Goal: Navigation & Orientation: Find specific page/section

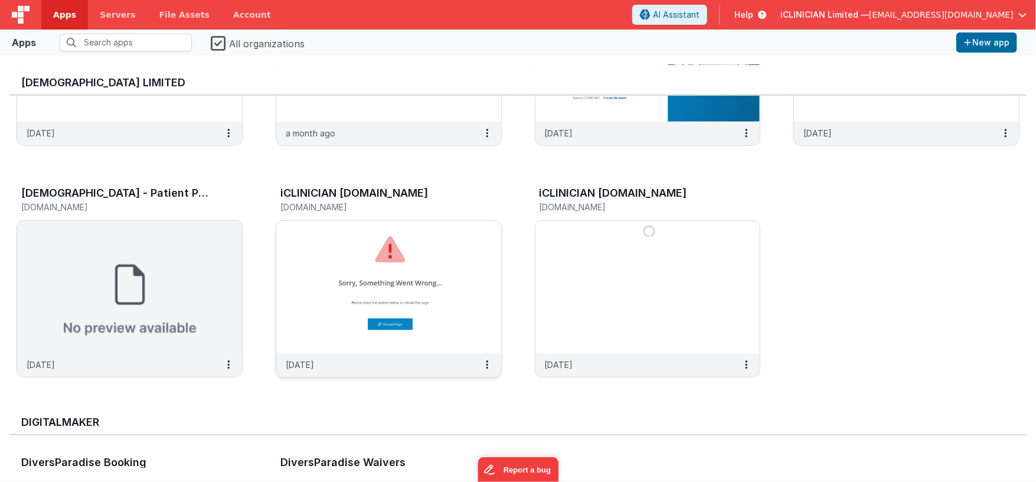
scroll to position [409, 0]
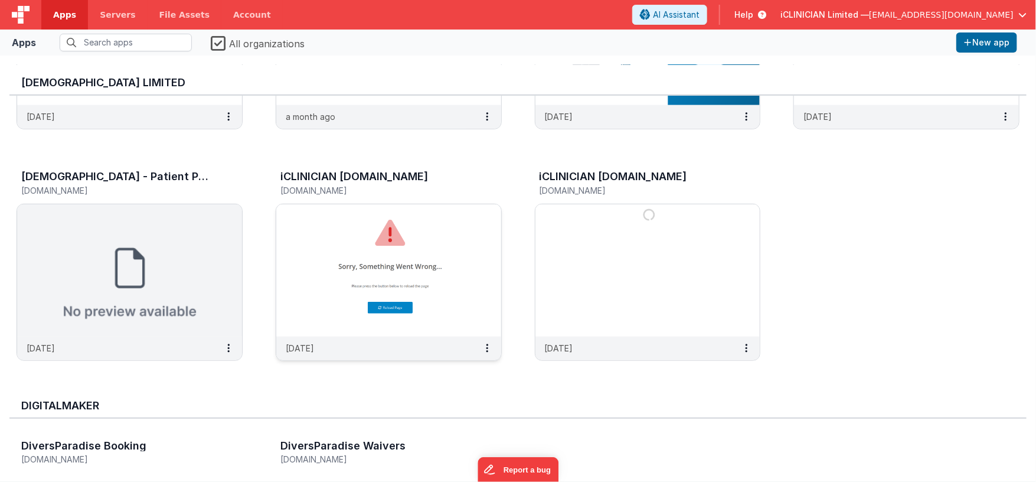
click at [346, 230] on img at bounding box center [388, 270] width 225 height 132
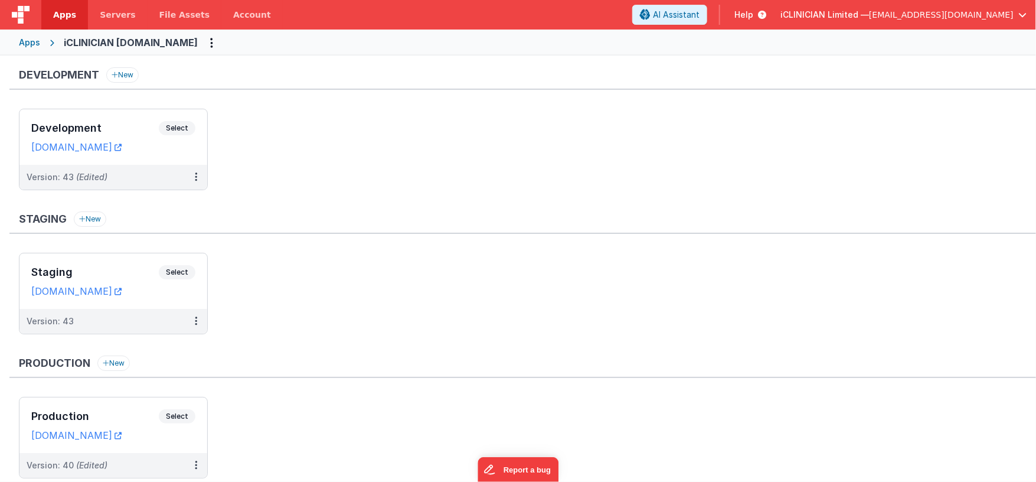
scroll to position [38, 0]
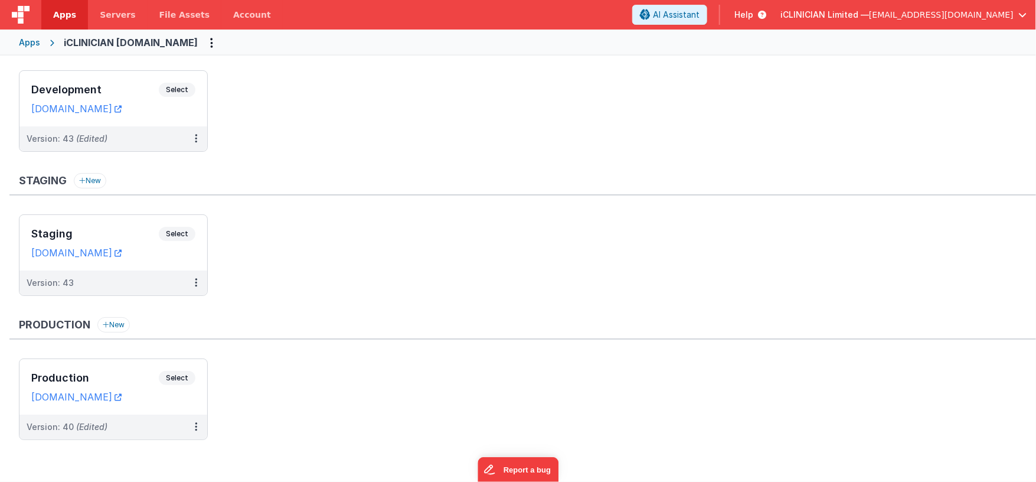
click at [30, 42] on div "Apps" at bounding box center [29, 43] width 21 height 12
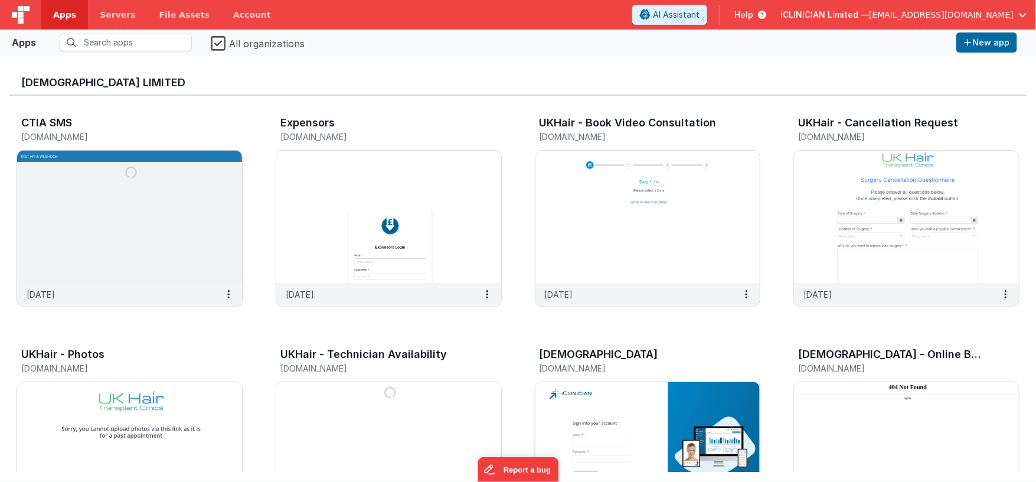
click at [618, 401] on img at bounding box center [647, 448] width 225 height 132
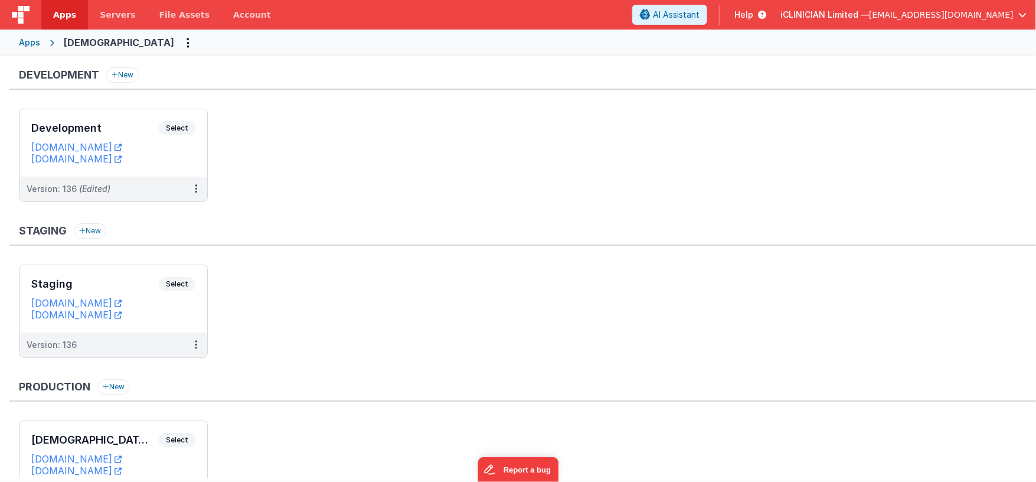
scroll to position [86, 0]
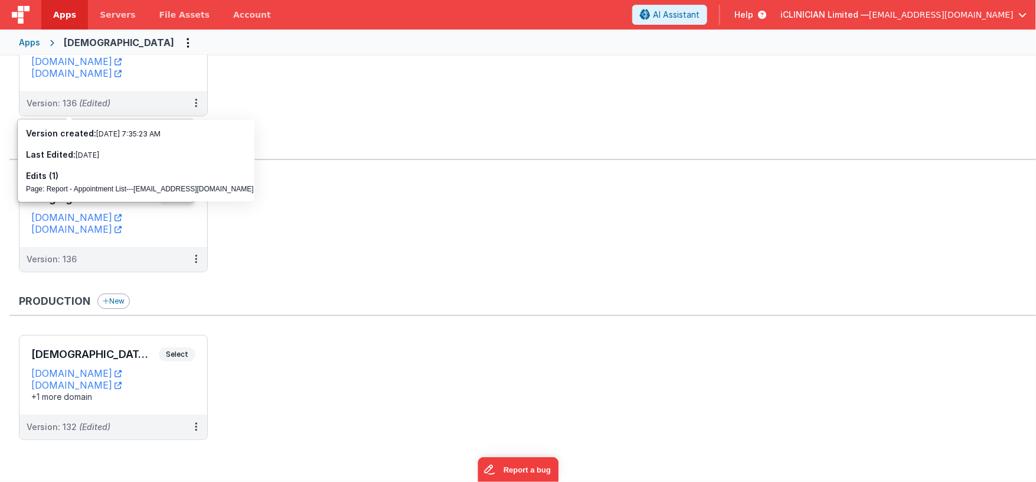
click at [120, 303] on button "New" at bounding box center [113, 300] width 32 height 15
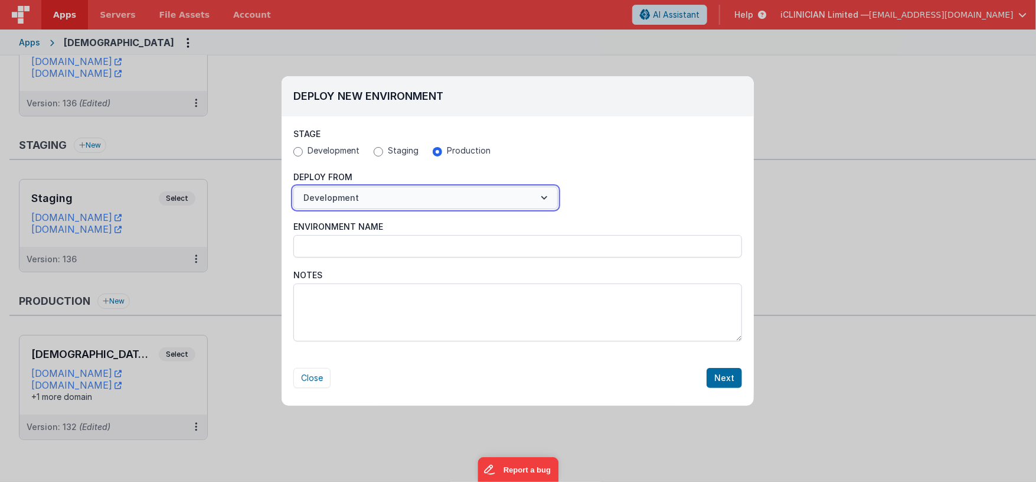
click at [408, 199] on button "Development" at bounding box center [425, 197] width 264 height 22
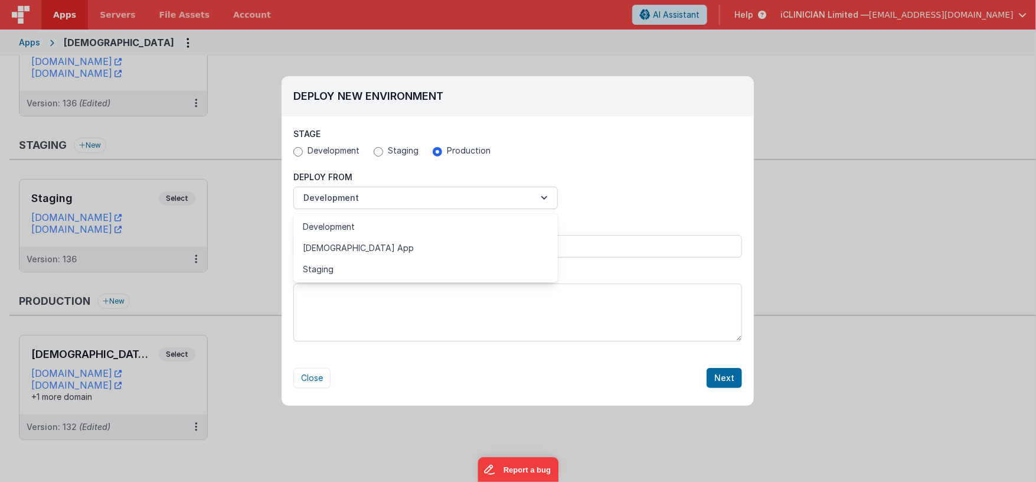
click at [623, 179] on div at bounding box center [518, 241] width 1036 height 482
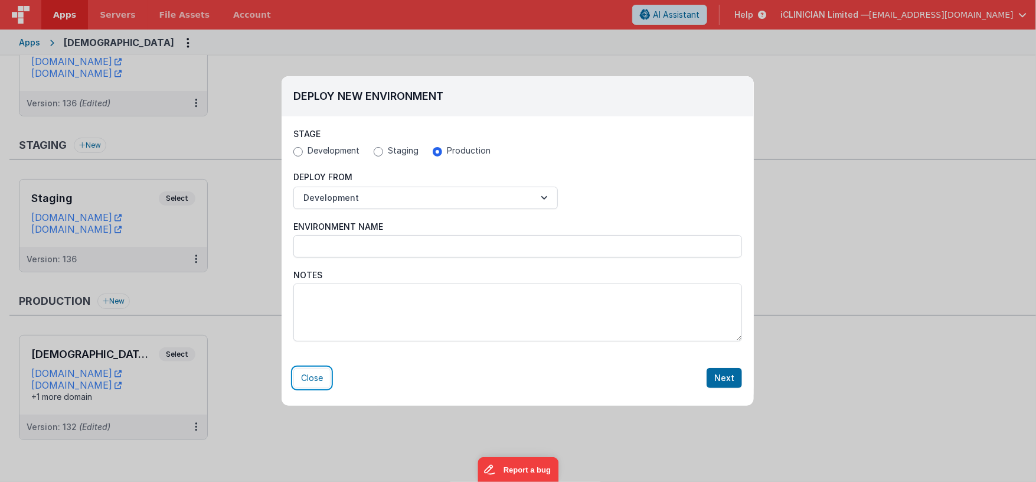
click at [304, 374] on button "Close" at bounding box center [311, 378] width 37 height 20
radio input "false"
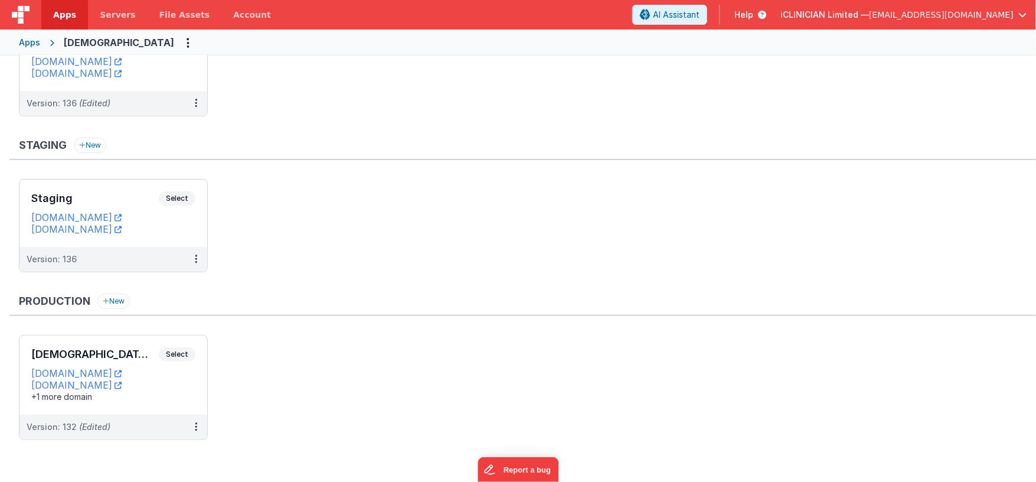
click at [29, 42] on div "Apps" at bounding box center [29, 43] width 21 height 12
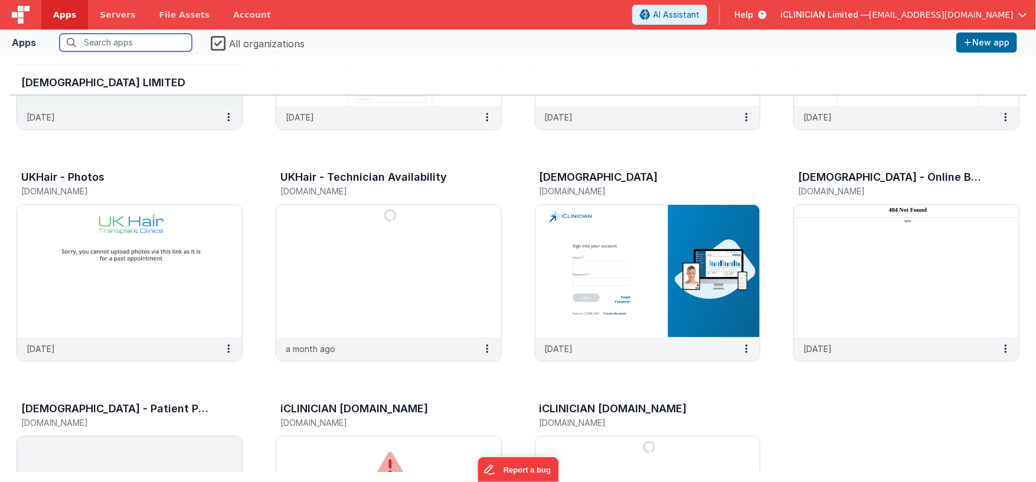
scroll to position [358, 0]
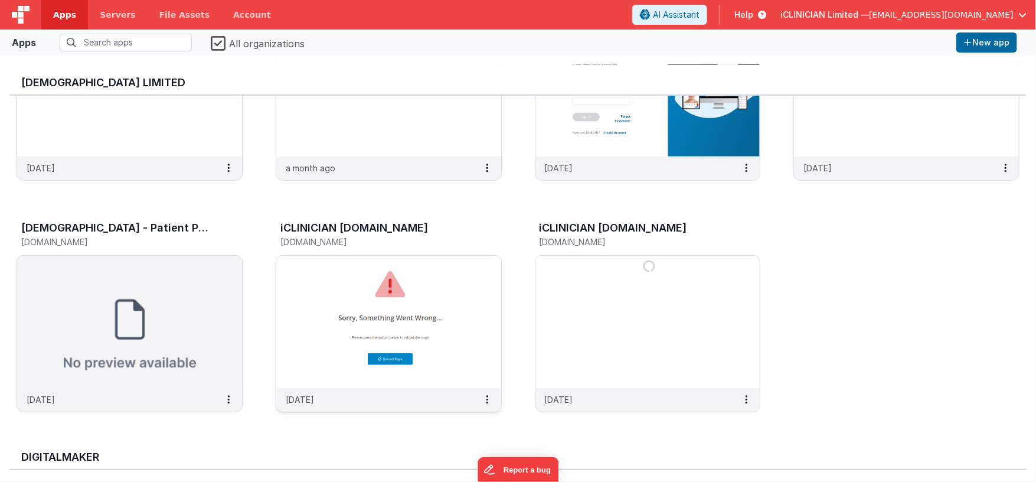
click at [377, 316] on img at bounding box center [388, 322] width 225 height 132
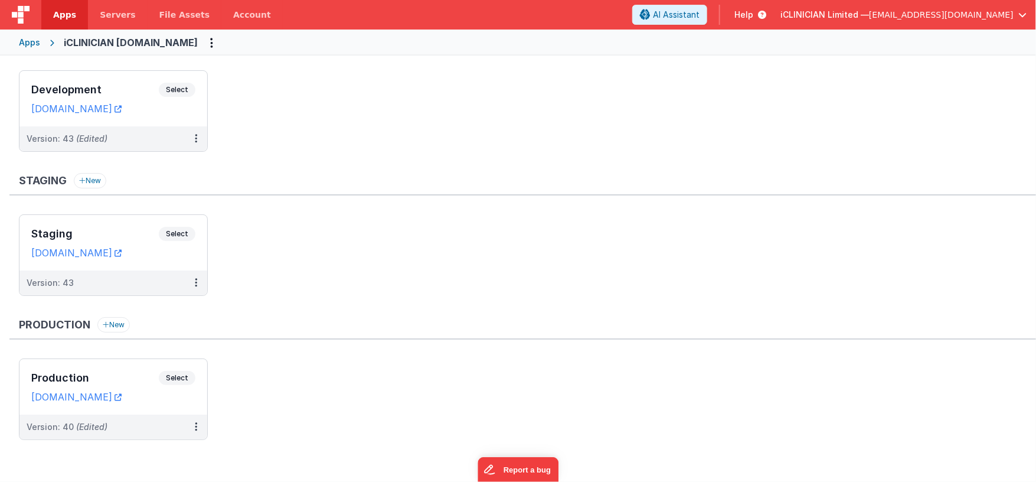
scroll to position [35, 0]
click at [31, 42] on div "Apps" at bounding box center [29, 43] width 21 height 12
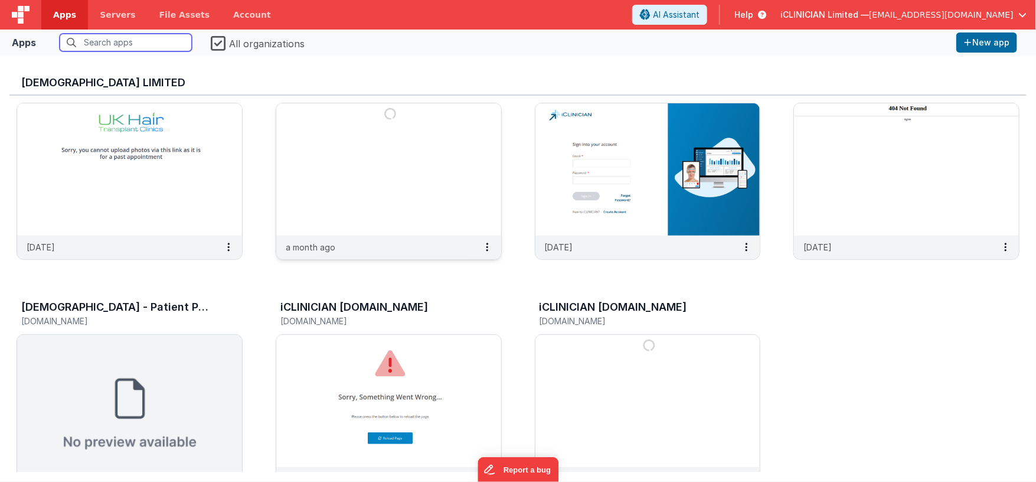
scroll to position [471, 0]
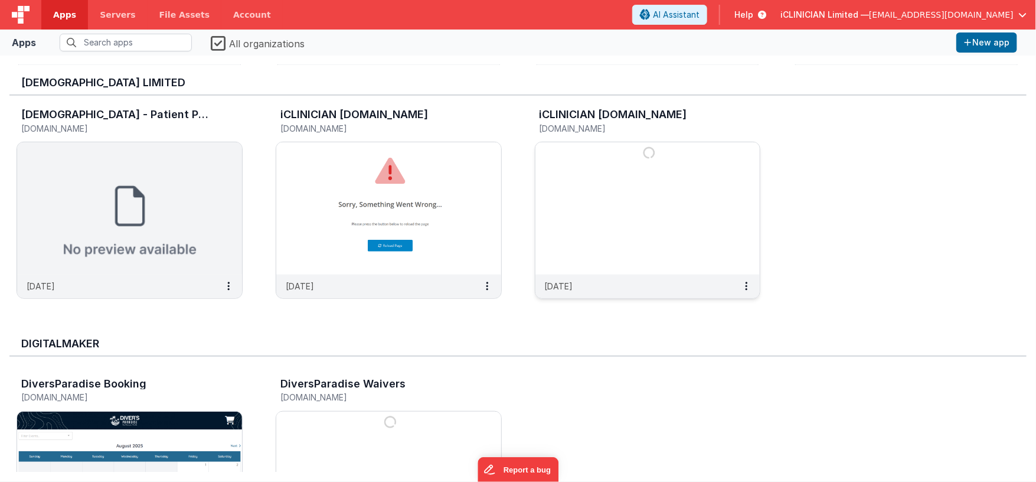
click at [628, 214] on img at bounding box center [647, 208] width 225 height 132
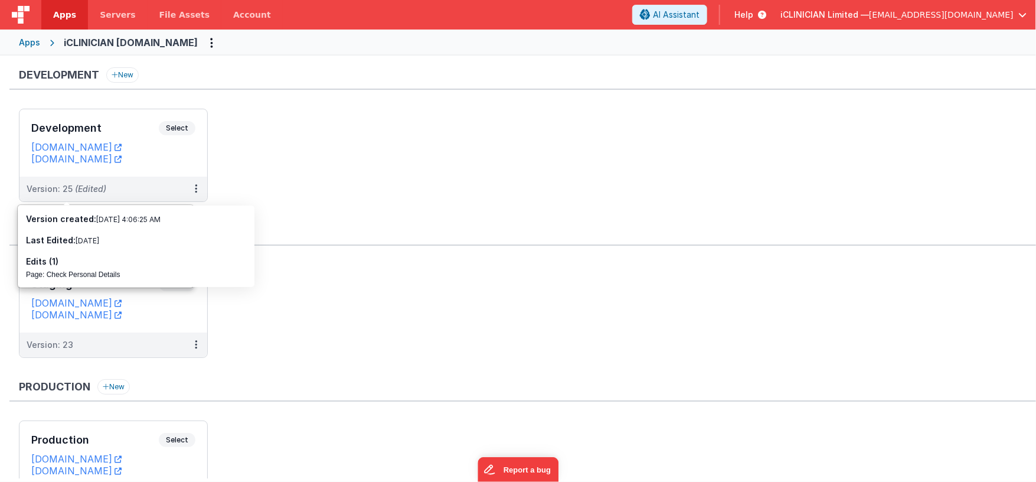
click at [31, 41] on div "Apps" at bounding box center [29, 43] width 21 height 12
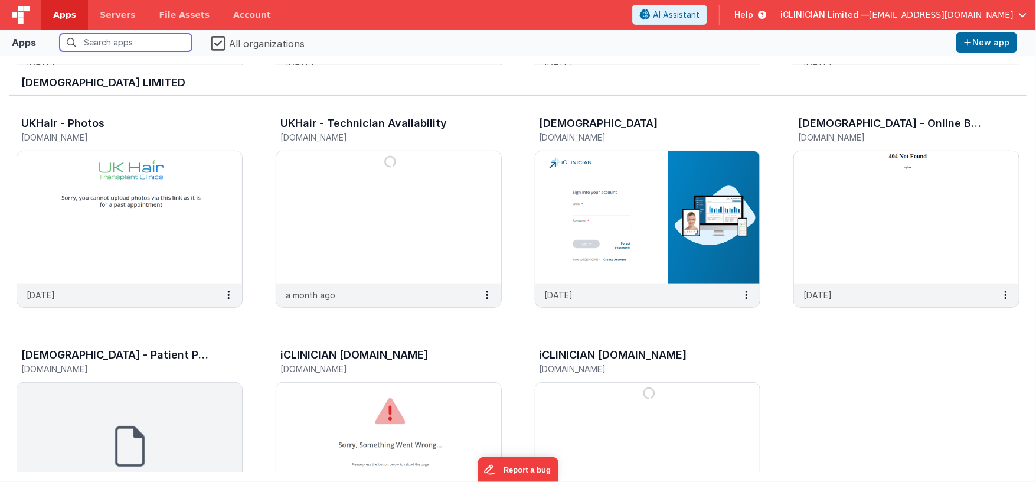
scroll to position [238, 0]
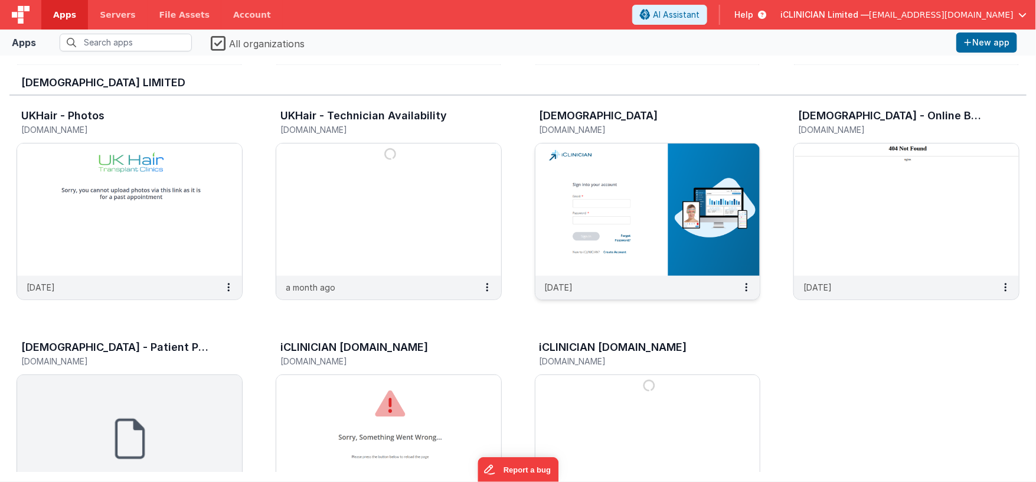
click at [617, 203] on img at bounding box center [647, 209] width 225 height 132
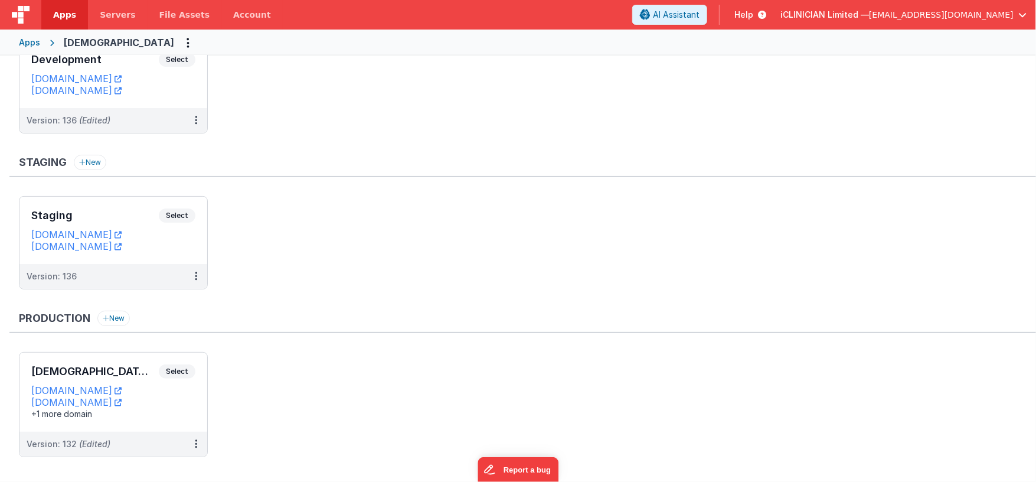
scroll to position [86, 0]
